Goal: Communication & Community: Answer question/provide support

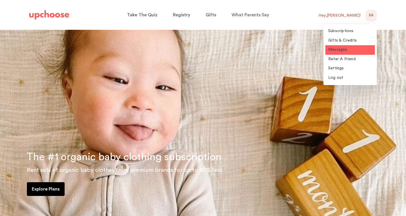
click at [340, 51] on span "Messages" at bounding box center [338, 50] width 19 height 4
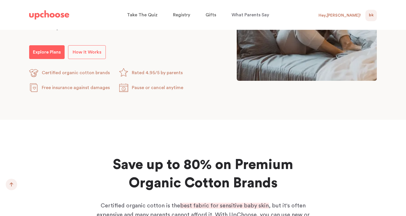
scroll to position [472, 0]
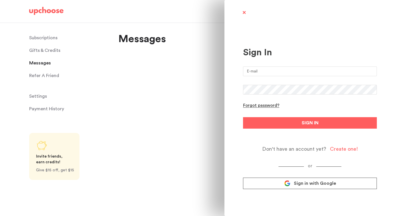
click at [245, 11] on span at bounding box center [244, 12] width 7 height 7
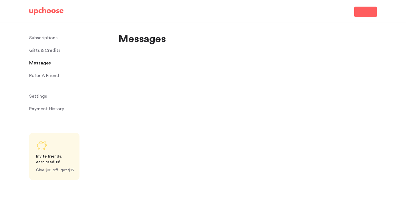
click at [49, 61] on span "Messages" at bounding box center [40, 62] width 22 height 11
click at [145, 39] on p "Messages" at bounding box center [142, 39] width 48 height 14
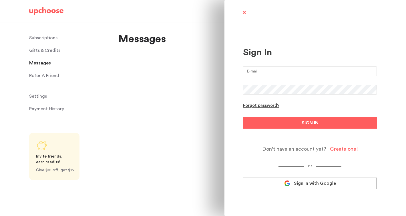
click at [295, 182] on span "Sign in with Google" at bounding box center [315, 183] width 42 height 6
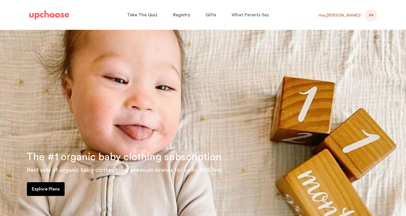
click at [351, 16] on div "Hey, Brian !" at bounding box center [340, 15] width 42 height 5
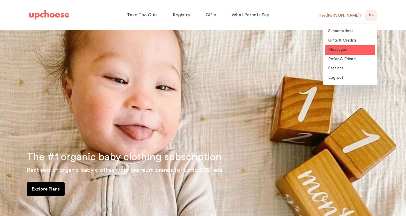
click at [342, 50] on span "Messages" at bounding box center [338, 50] width 19 height 4
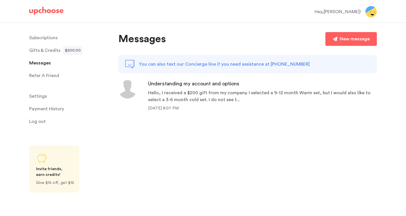
click at [241, 96] on div "Hello, I received a $200 gift from my company. I selected a 9-12 month Warm set…" at bounding box center [262, 96] width 229 height 14
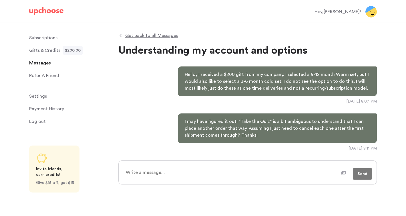
click at [199, 170] on textarea at bounding box center [232, 172] width 220 height 14
click at [147, 31] on div "Get back to all Messages Understanding my account and options Hello, I received…" at bounding box center [247, 122] width 259 height 198
click at [148, 33] on span "Get back to all Messages" at bounding box center [151, 35] width 53 height 7
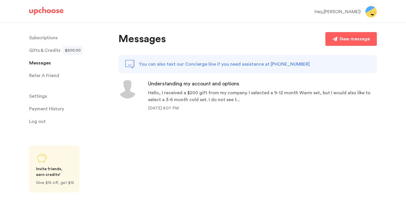
click at [205, 63] on p "You can also text our Concierge line if you need assistance at +415 650 4553" at bounding box center [224, 64] width 171 height 7
click at [214, 93] on div "Hello, I received a $200 gift from my company. I selected a 9-12 month Warm set…" at bounding box center [262, 96] width 229 height 14
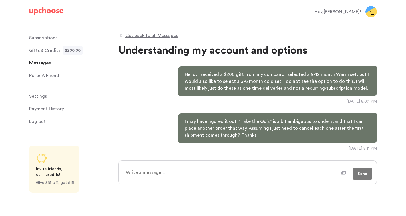
type textarea "x"
